Goal: Participate in discussion

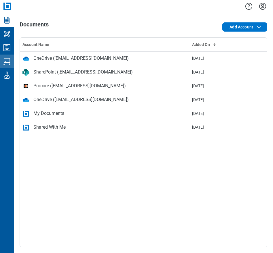
click at [7, 60] on icon "Studio Sessions" at bounding box center [6, 61] width 9 height 9
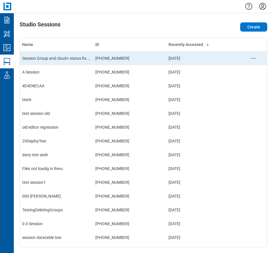
click at [60, 56] on div "Session Group and cloud+ status fix test" at bounding box center [56, 59] width 68 height 6
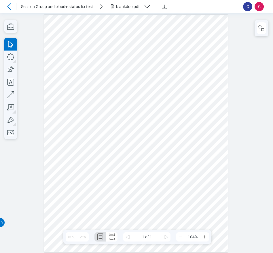
click at [127, 90] on div at bounding box center [136, 133] width 184 height 238
click at [261, 30] on icon "button" at bounding box center [261, 28] width 7 height 7
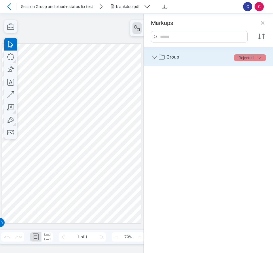
click at [249, 60] on button "Rejected" at bounding box center [250, 57] width 32 height 7
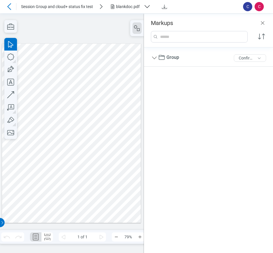
click at [241, 134] on div "Group 5 of 300 characters Confirmed" at bounding box center [208, 147] width 129 height 200
click at [232, 82] on div "Group 5 of 300 characters Accepted" at bounding box center [208, 147] width 129 height 200
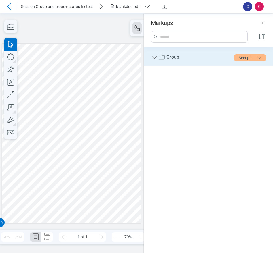
click at [153, 57] on icon "Group" at bounding box center [154, 57] width 7 height 7
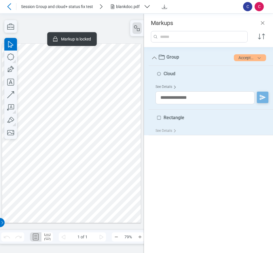
click at [162, 86] on div "See Details" at bounding box center [166, 87] width 23 height 9
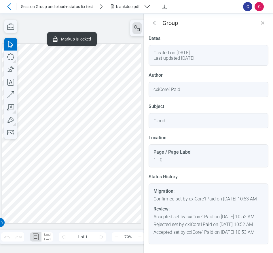
scroll to position [19, 0]
click at [264, 22] on icon "Close" at bounding box center [262, 23] width 7 height 7
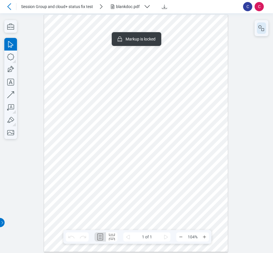
click at [265, 26] on button "button" at bounding box center [261, 28] width 9 height 12
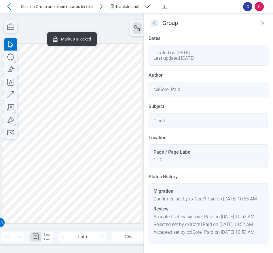
click at [155, 25] on icon "goBack" at bounding box center [154, 23] width 7 height 7
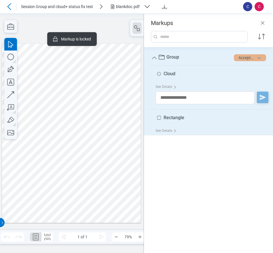
click at [247, 59] on button "Accepted" at bounding box center [250, 57] width 32 height 7
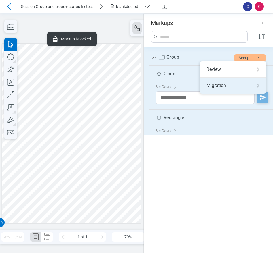
click at [226, 84] on div "Migration" at bounding box center [232, 86] width 66 height 16
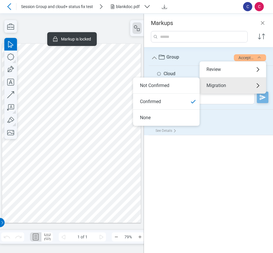
click at [169, 83] on li "Not Confirmed" at bounding box center [166, 86] width 66 height 16
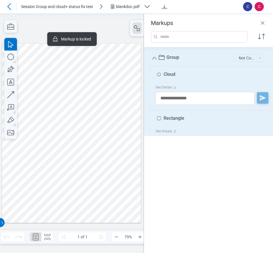
click at [247, 60] on button "Not Confirmed" at bounding box center [250, 57] width 32 height 7
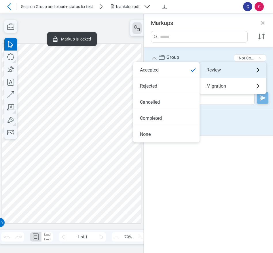
click at [213, 65] on div "Review" at bounding box center [232, 70] width 66 height 16
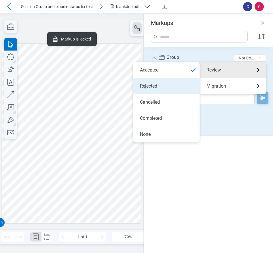
click at [171, 83] on li "Rejected" at bounding box center [166, 86] width 66 height 16
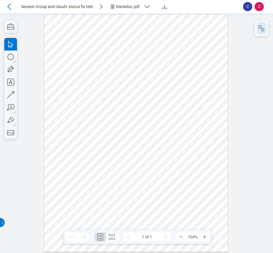
click at [265, 30] on button "button" at bounding box center [261, 28] width 9 height 12
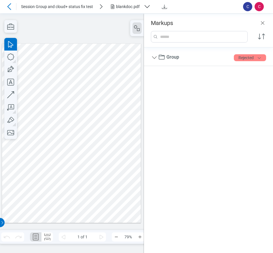
click at [261, 23] on icon "Close" at bounding box center [262, 23] width 7 height 7
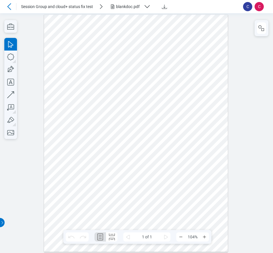
click at [120, 8] on div "blankdoc.pdf" at bounding box center [128, 7] width 25 height 6
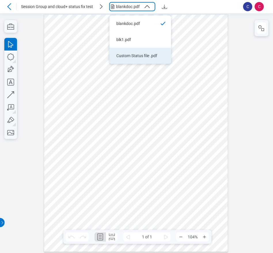
click at [127, 54] on div "Custom Status file .pdf" at bounding box center [136, 56] width 41 height 6
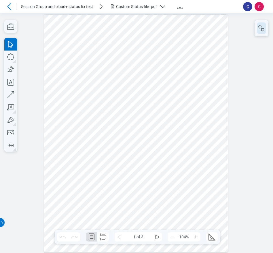
click at [260, 31] on icon "button" at bounding box center [261, 28] width 7 height 7
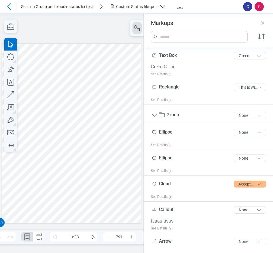
click at [48, 124] on div at bounding box center [71, 133] width 139 height 180
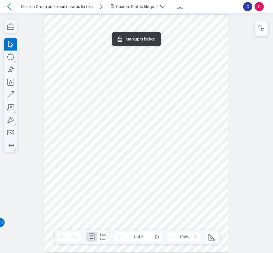
click at [100, 124] on div at bounding box center [136, 133] width 184 height 238
click at [259, 31] on icon "button" at bounding box center [261, 28] width 7 height 7
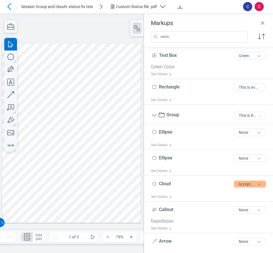
click at [57, 125] on div at bounding box center [71, 133] width 139 height 180
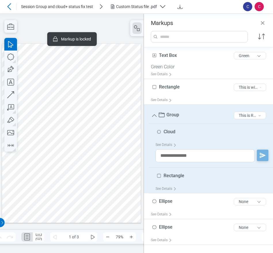
click at [84, 179] on div at bounding box center [71, 133] width 139 height 180
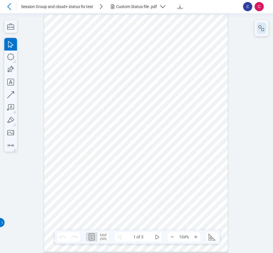
click at [260, 29] on icon "button" at bounding box center [261, 28] width 7 height 7
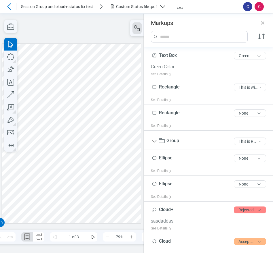
drag, startPoint x: 93, startPoint y: 110, endPoint x: 90, endPoint y: 110, distance: 3.5
click at [93, 110] on div at bounding box center [71, 133] width 139 height 180
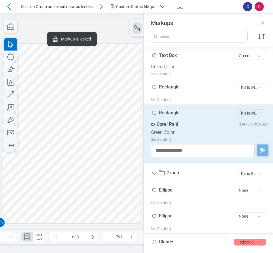
click at [240, 115] on button "This is withoiut Text but have Color" at bounding box center [250, 113] width 32 height 7
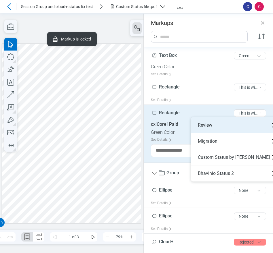
click at [213, 124] on div "Review" at bounding box center [236, 125] width 90 height 16
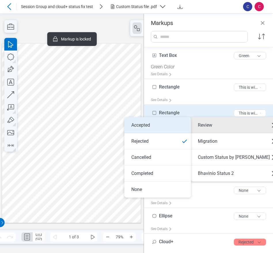
click at [168, 125] on li "Accepted" at bounding box center [157, 125] width 66 height 16
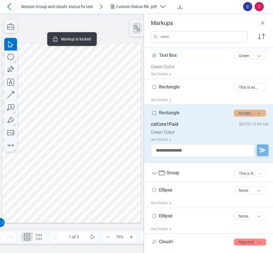
click at [244, 114] on button "Accepted" at bounding box center [250, 113] width 32 height 7
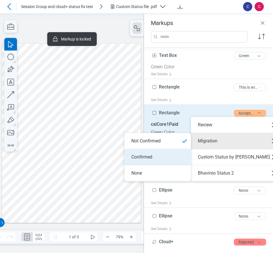
click at [147, 151] on li "Confirmed" at bounding box center [157, 157] width 66 height 16
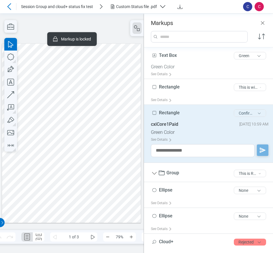
click at [242, 116] on button "Confirmed" at bounding box center [250, 113] width 32 height 7
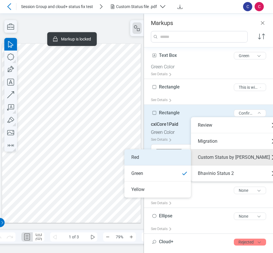
click at [173, 157] on li "Red" at bounding box center [157, 158] width 66 height 16
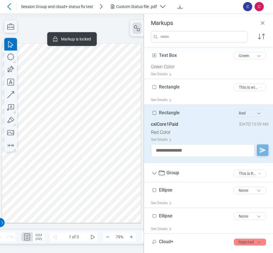
click at [241, 114] on button "Red" at bounding box center [250, 113] width 32 height 7
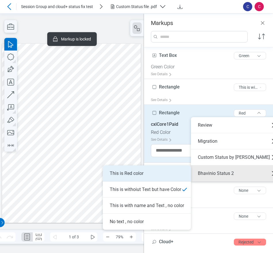
click at [161, 174] on li "This is Red color" at bounding box center [147, 174] width 88 height 16
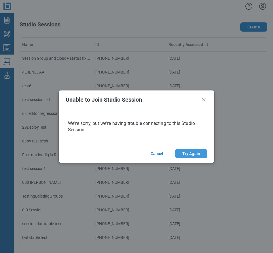
click at [192, 153] on button "Try Again" at bounding box center [191, 153] width 32 height 9
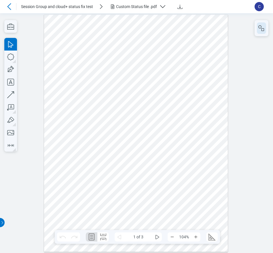
click at [260, 32] on button "button" at bounding box center [261, 28] width 9 height 12
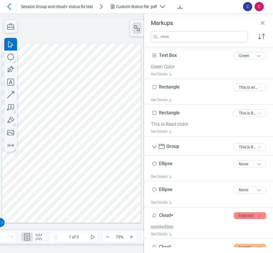
drag, startPoint x: 111, startPoint y: 84, endPoint x: 107, endPoint y: 84, distance: 4.3
click at [111, 84] on div at bounding box center [71, 133] width 139 height 180
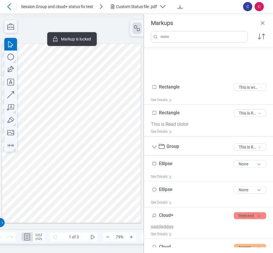
scroll to position [62, 0]
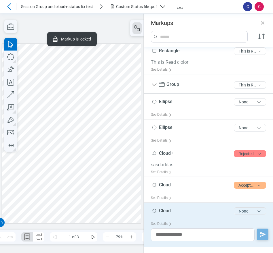
click at [240, 213] on button "None" at bounding box center [250, 211] width 32 height 7
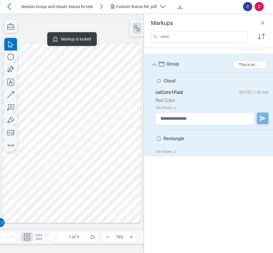
scroll to position [0, 0]
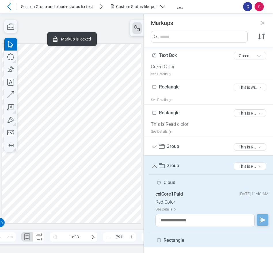
click at [117, 80] on div at bounding box center [71, 133] width 139 height 180
click at [239, 168] on button "This is Red color" at bounding box center [250, 166] width 32 height 7
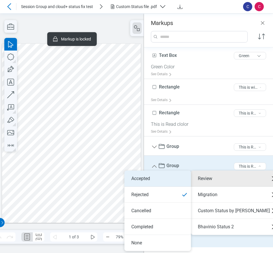
click at [149, 180] on li "Accepted" at bounding box center [157, 179] width 66 height 16
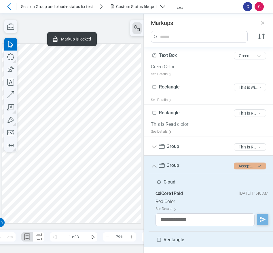
click at [253, 168] on button "Accepted" at bounding box center [250, 166] width 32 height 7
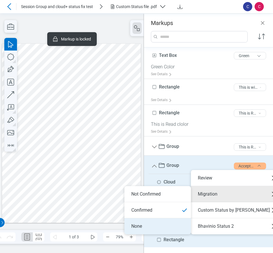
click at [153, 225] on li "None" at bounding box center [157, 227] width 66 height 16
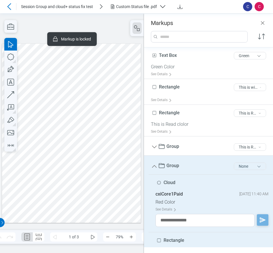
click at [248, 165] on button "None" at bounding box center [250, 166] width 32 height 7
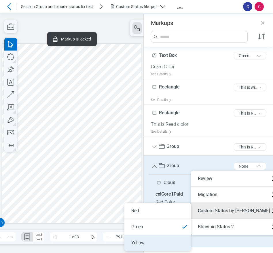
click at [155, 243] on li "Yellow" at bounding box center [157, 243] width 66 height 16
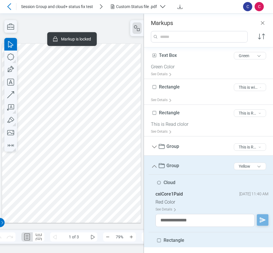
click at [106, 161] on div at bounding box center [71, 133] width 139 height 180
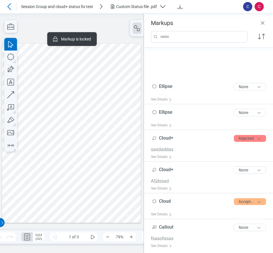
scroll to position [189, 0]
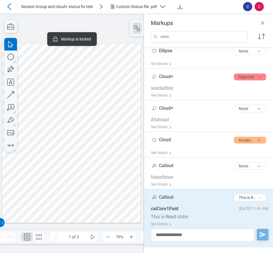
click at [46, 202] on div at bounding box center [71, 133] width 139 height 180
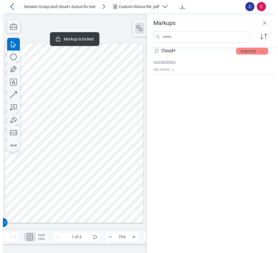
scroll to position [0, 0]
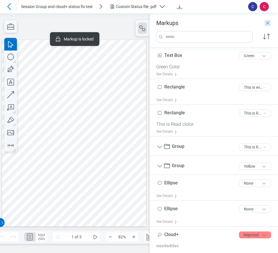
click at [269, 24] on icon "Close" at bounding box center [267, 22] width 3 height 3
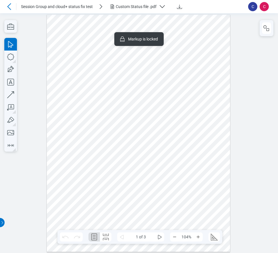
click at [128, 8] on div "Custom Status file .pdf" at bounding box center [136, 7] width 41 height 6
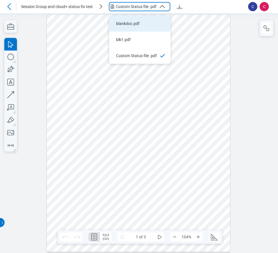
click at [123, 22] on div "blankdoc.pdf" at bounding box center [136, 24] width 41 height 6
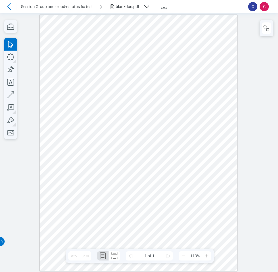
drag, startPoint x: 117, startPoint y: 151, endPoint x: 122, endPoint y: 151, distance: 5.2
click at [117, 151] on div at bounding box center [139, 142] width 198 height 256
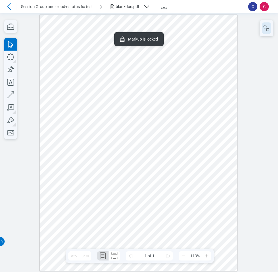
click at [264, 29] on icon "button" at bounding box center [266, 28] width 7 height 7
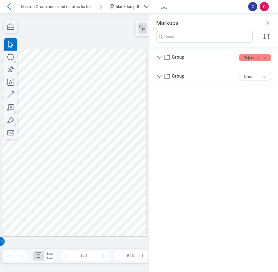
click at [59, 151] on div at bounding box center [74, 142] width 145 height 187
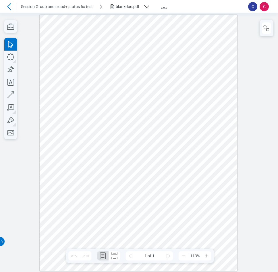
click at [124, 150] on div at bounding box center [139, 142] width 198 height 256
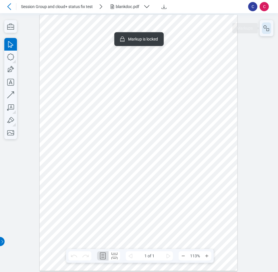
click at [269, 28] on icon "button" at bounding box center [266, 28] width 7 height 7
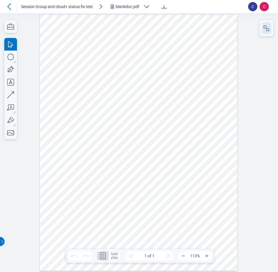
click at [265, 28] on icon "button" at bounding box center [266, 28] width 7 height 7
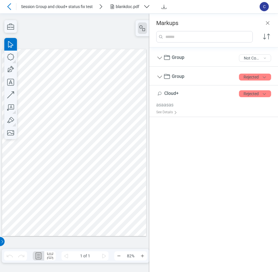
drag, startPoint x: 87, startPoint y: 47, endPoint x: 57, endPoint y: 33, distance: 32.8
click at [87, 47] on div at bounding box center [75, 142] width 150 height 259
click at [12, 4] on icon at bounding box center [9, 6] width 7 height 7
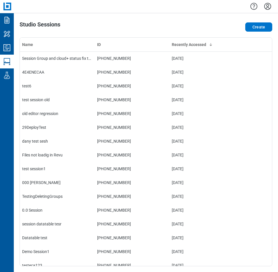
click at [168, 21] on div "Studio Sessions" at bounding box center [96, 27] width 152 height 12
click at [268, 7] on icon "Settings" at bounding box center [267, 6] width 9 height 9
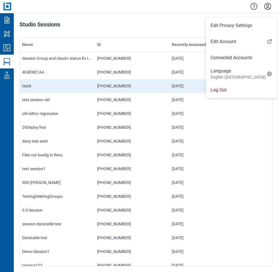
click at [221, 89] on li "Log Out" at bounding box center [242, 90] width 72 height 16
